Goal: Find specific page/section: Find specific page/section

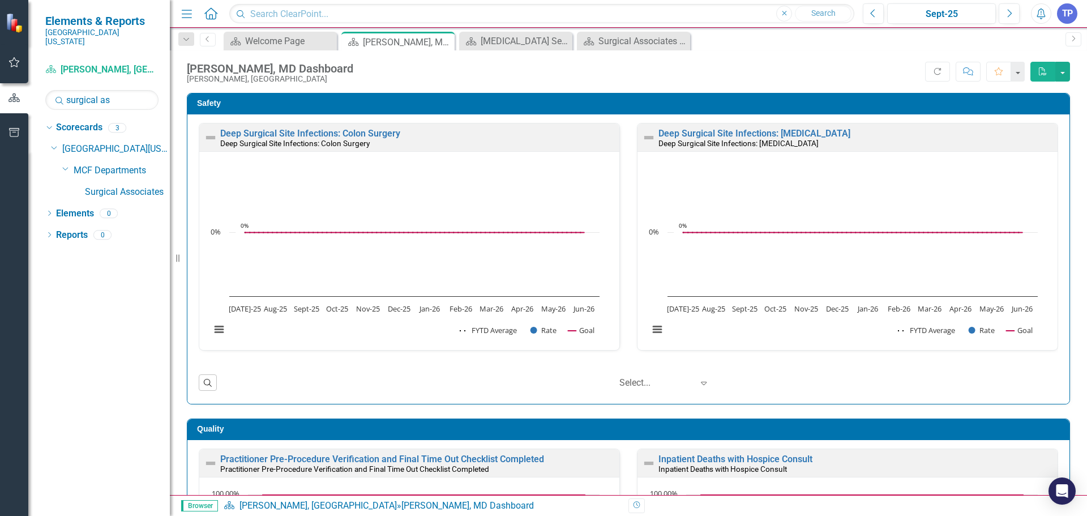
scroll to position [1, 0]
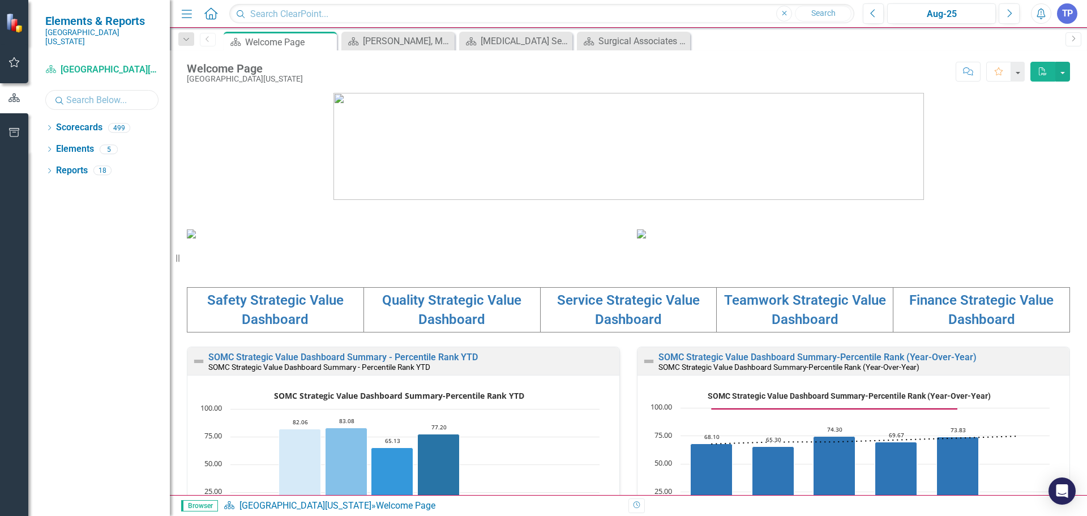
click at [112, 93] on input "text" at bounding box center [101, 100] width 113 height 20
click at [52, 126] on icon "Dropdown" at bounding box center [49, 129] width 8 height 6
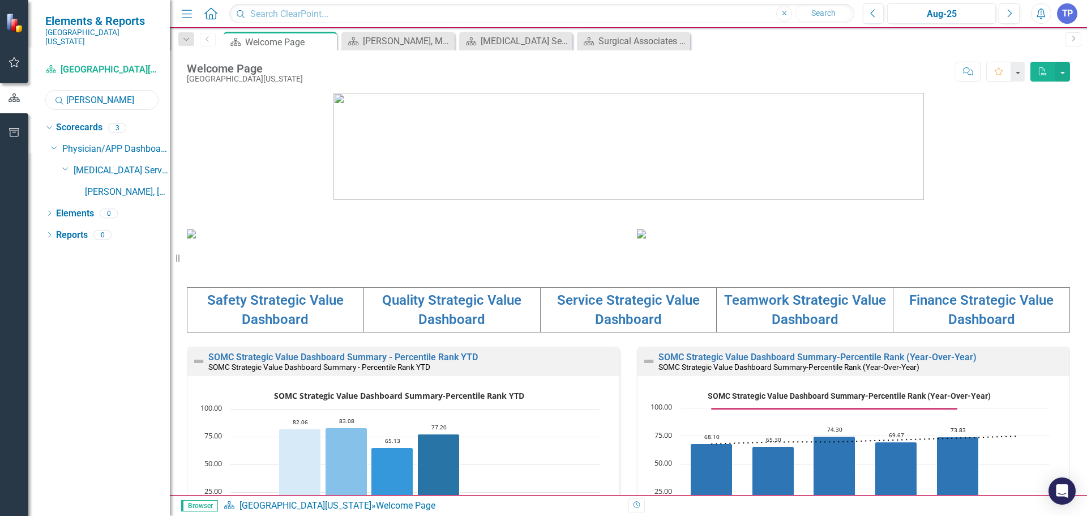
click at [127, 100] on input "[PERSON_NAME]" at bounding box center [101, 100] width 113 height 20
type input "m"
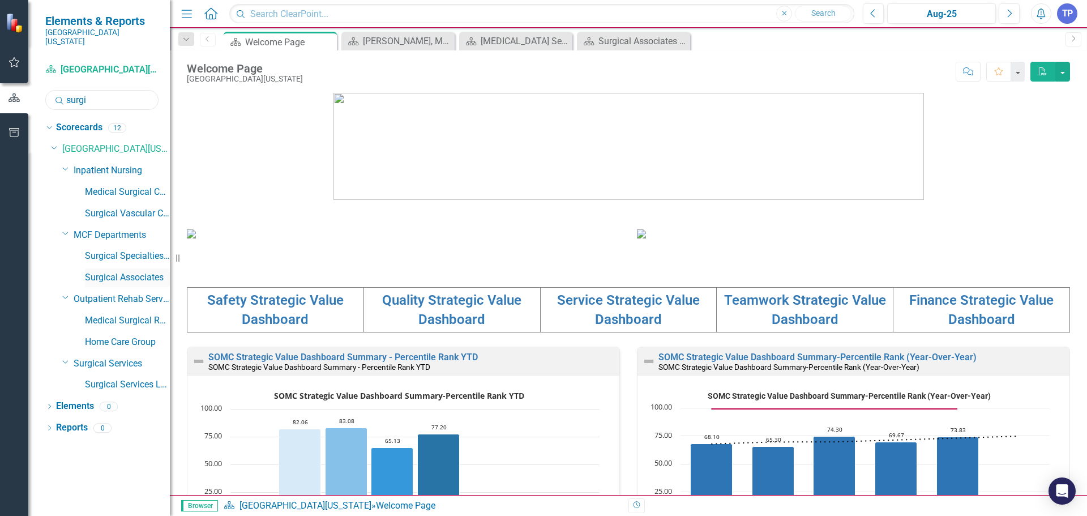
type input "surgi"
click at [114, 273] on link "Surgical Associates" at bounding box center [127, 277] width 85 height 13
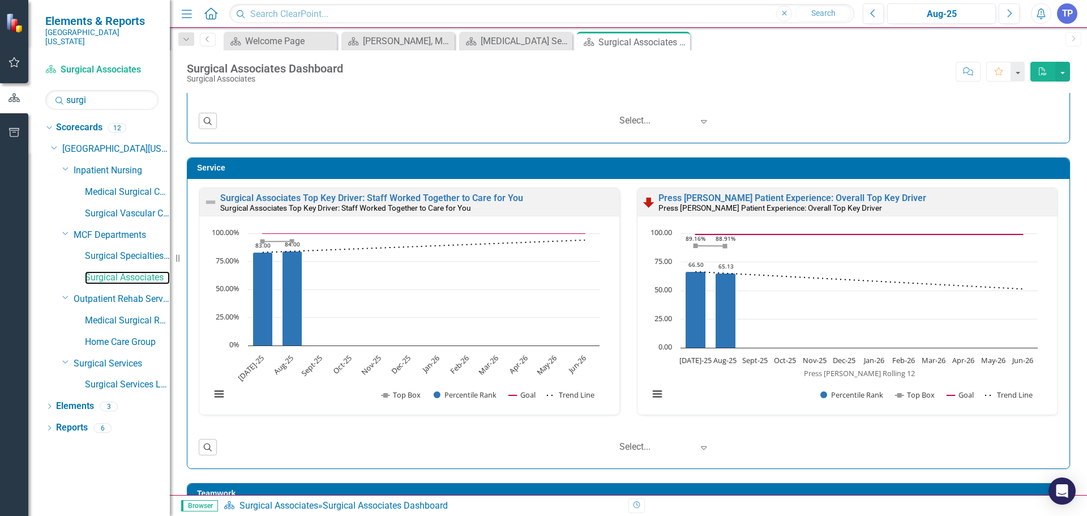
scroll to position [906, 0]
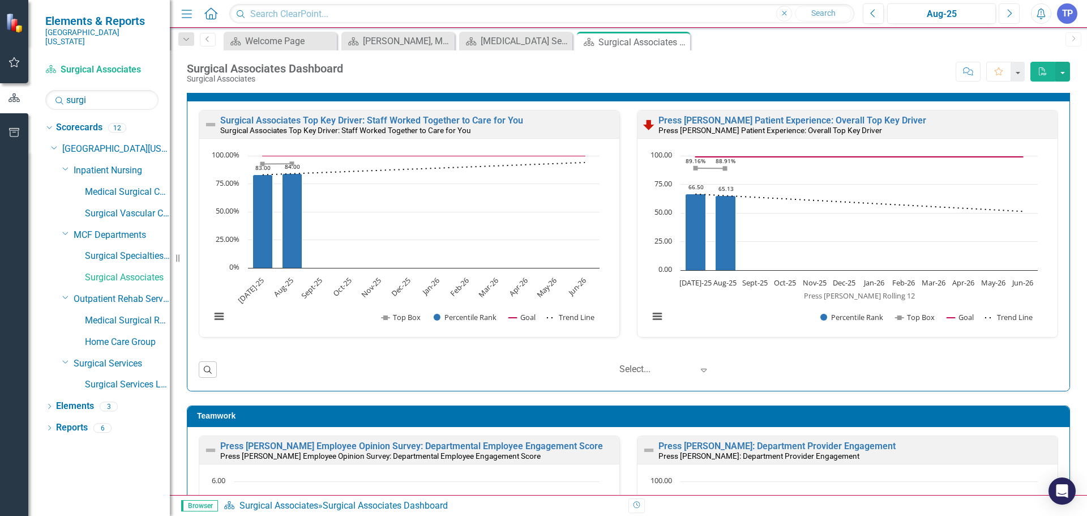
click at [1013, 10] on button "Next" at bounding box center [1009, 13] width 21 height 20
